Goal: Transaction & Acquisition: Purchase product/service

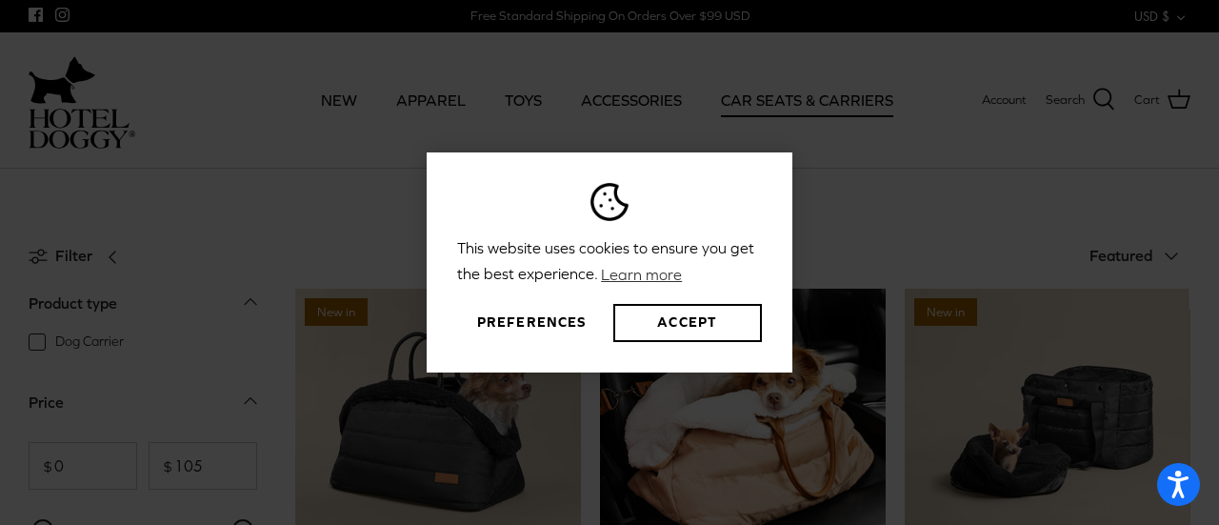
click at [731, 473] on div "This website uses cookies to ensure you get the best experience. Learn more Pre…" at bounding box center [609, 262] width 1219 height 525
click at [882, 275] on div "This website uses cookies to ensure you get the best experience. Learn more Pre…" at bounding box center [609, 262] width 1219 height 525
drag, startPoint x: 720, startPoint y: 365, endPoint x: 699, endPoint y: 330, distance: 41.0
click at [720, 364] on div "This website uses cookies to ensure you get the best experience. Learn more Pre…" at bounding box center [610, 261] width 366 height 219
click at [699, 330] on button "Accept" at bounding box center [687, 323] width 149 height 38
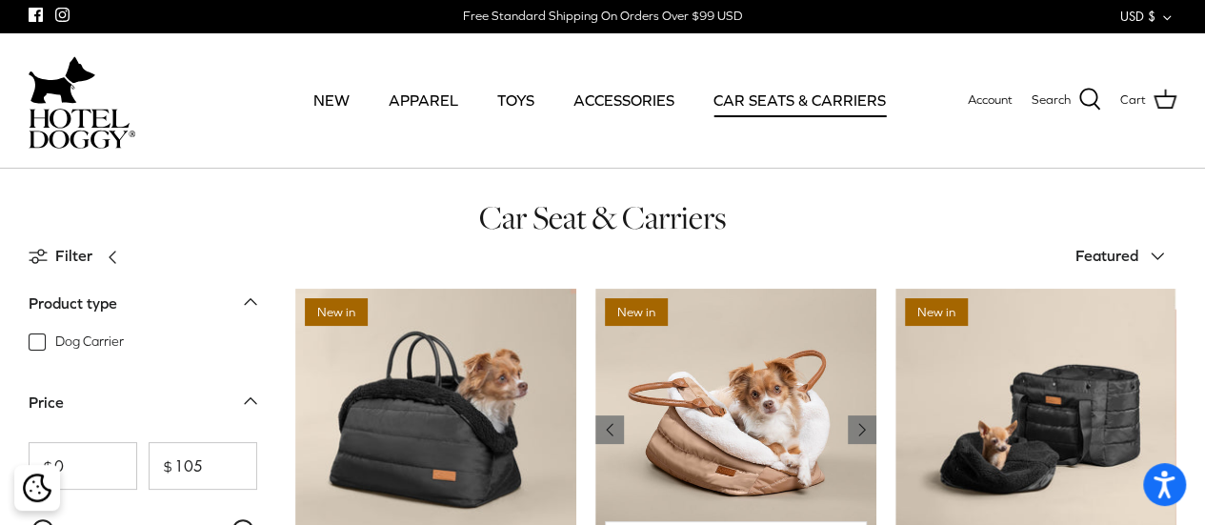
click at [754, 405] on img "Deluxe Car Seat & Carrier" at bounding box center [735, 429] width 281 height 281
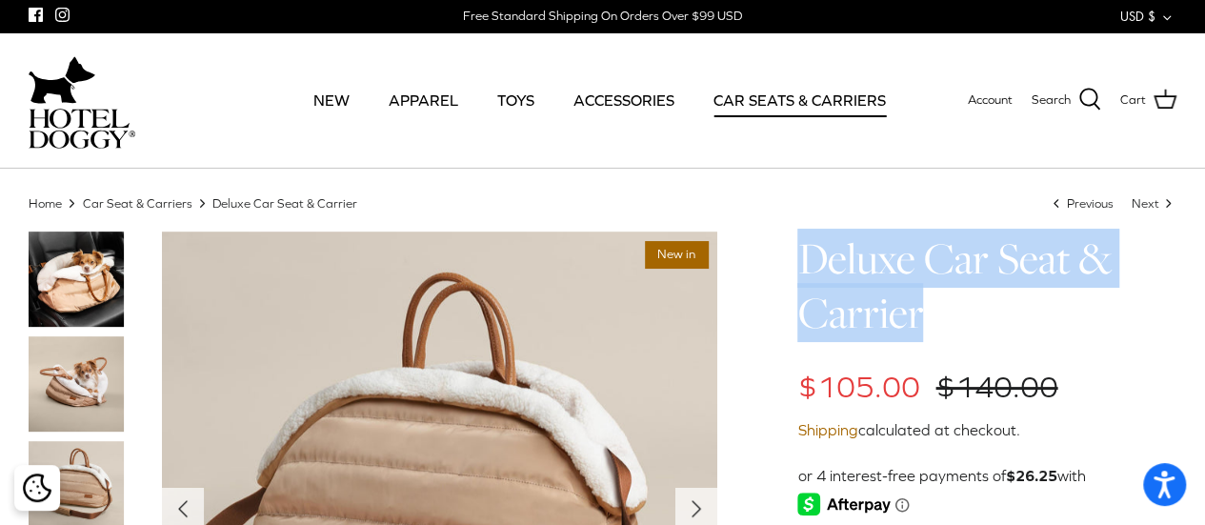
drag, startPoint x: 800, startPoint y: 254, endPoint x: 922, endPoint y: 306, distance: 132.3
click at [922, 306] on h1 "Deluxe Car Seat & Carrier" at bounding box center [986, 286] width 379 height 110
copy h1 "Deluxe Car Seat & Carrier"
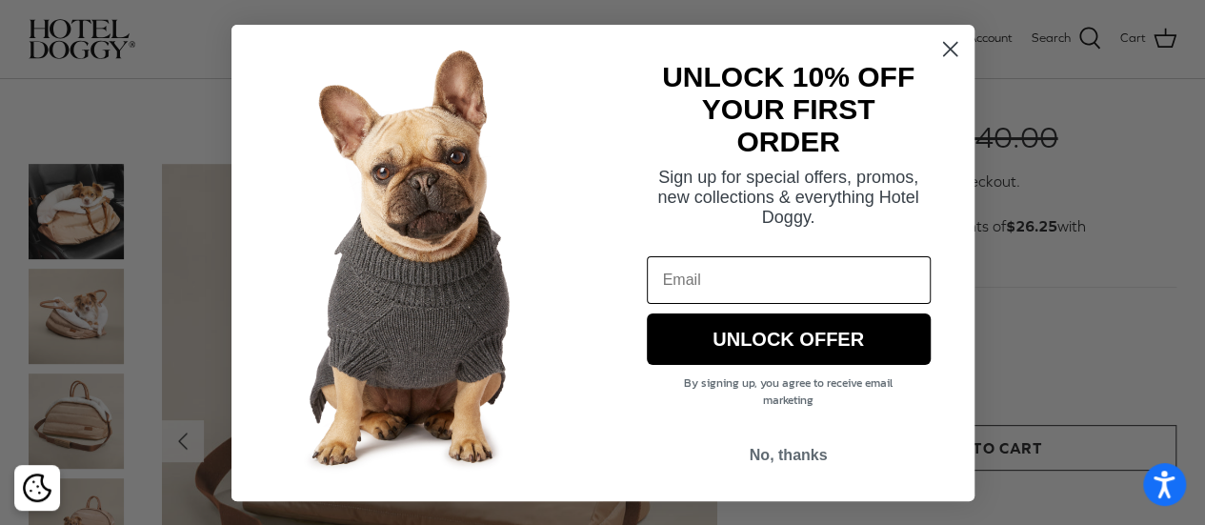
scroll to position [191, 0]
click at [945, 44] on icon "Close dialog" at bounding box center [949, 48] width 13 height 13
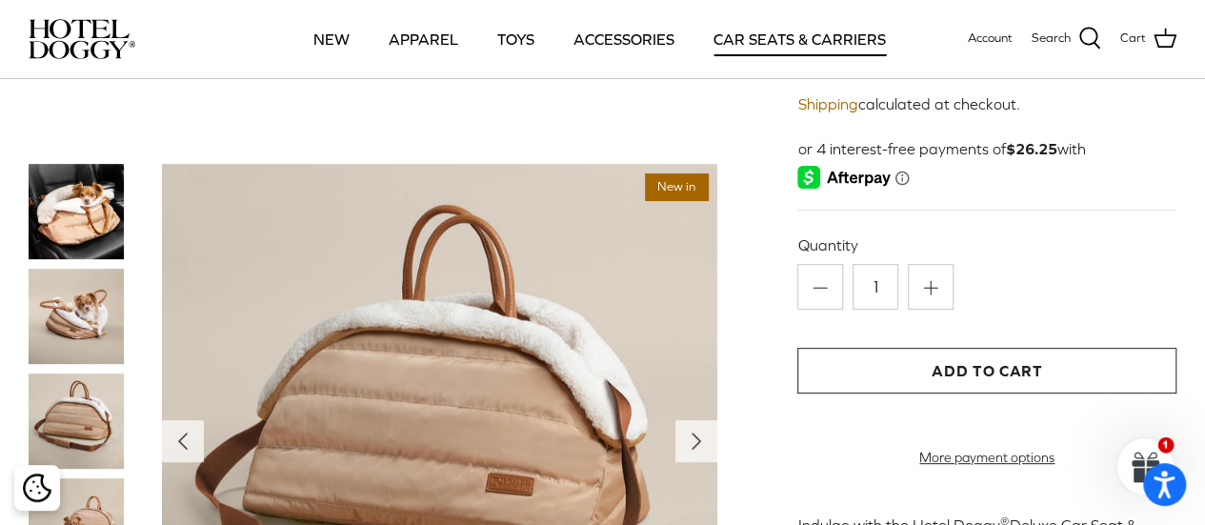
click at [86, 311] on img at bounding box center [76, 316] width 95 height 95
